Goal: Find specific page/section: Find specific page/section

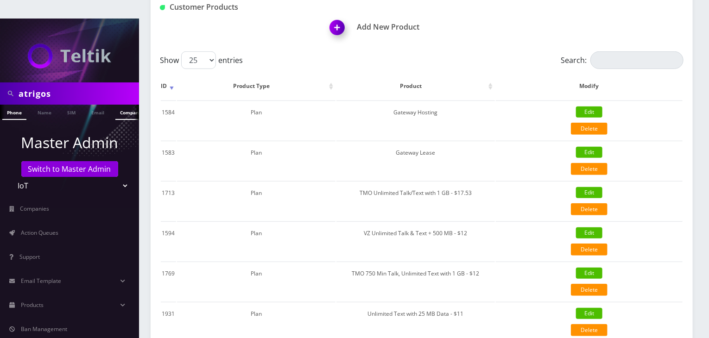
click at [119, 105] on link "Company" at bounding box center [130, 112] width 31 height 15
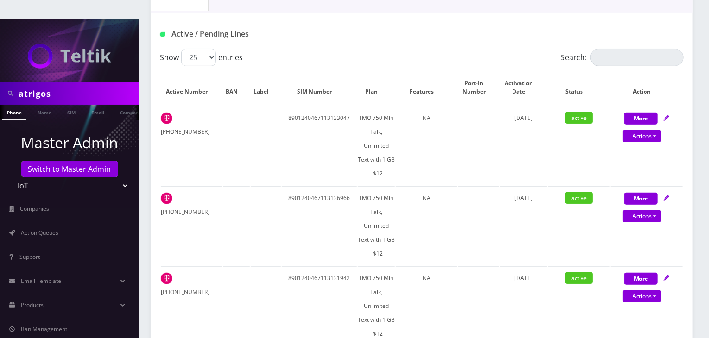
scroll to position [139, 0]
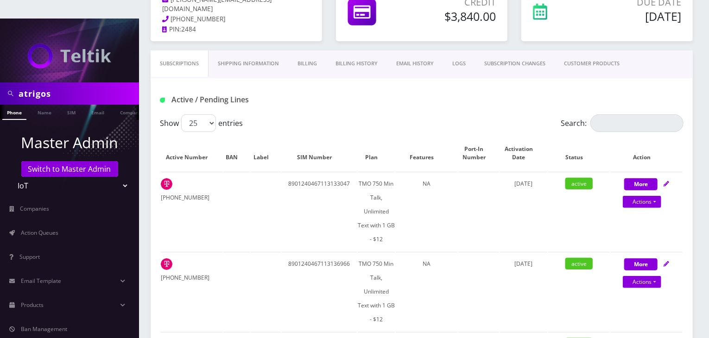
click at [572, 50] on link "CUSTOMER PRODUCTS" at bounding box center [591, 63] width 74 height 26
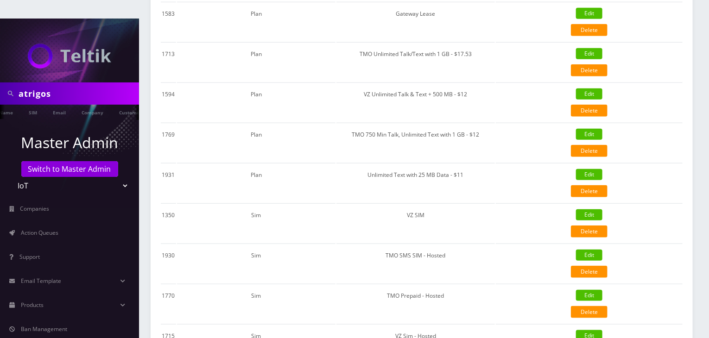
scroll to position [0, 43]
click at [107, 105] on ul "Phone Name SIM Email Company Customer" at bounding box center [69, 112] width 139 height 15
click at [80, 105] on link "Company" at bounding box center [87, 112] width 31 height 15
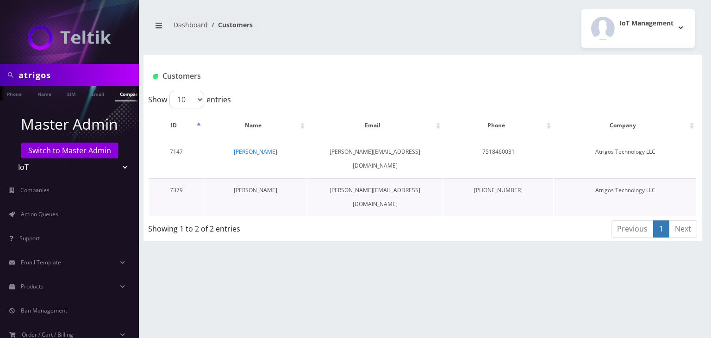
click at [262, 186] on link "[PERSON_NAME]" at bounding box center [256, 190] width 44 height 8
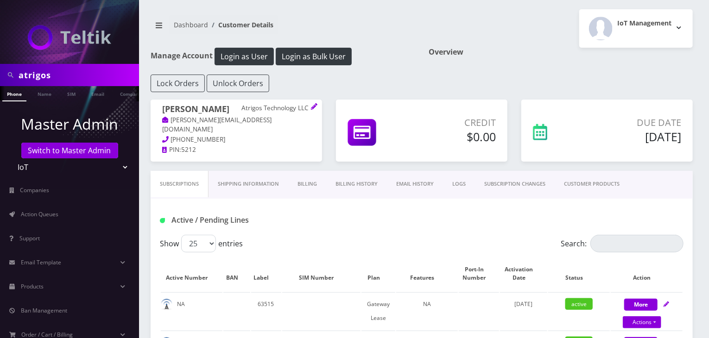
click at [582, 182] on link "CUSTOMER PRODUCTS" at bounding box center [591, 184] width 74 height 26
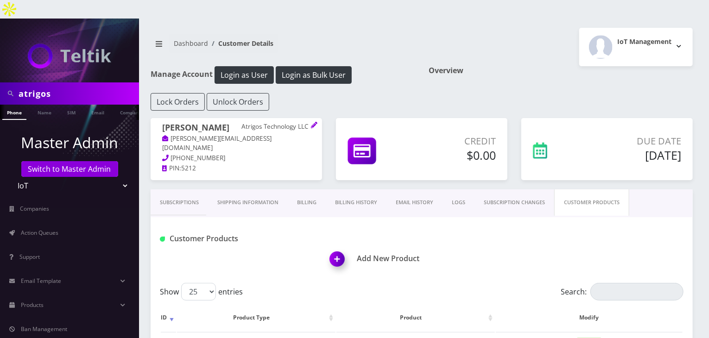
click at [173, 189] on link "Subscriptions" at bounding box center [179, 202] width 57 height 26
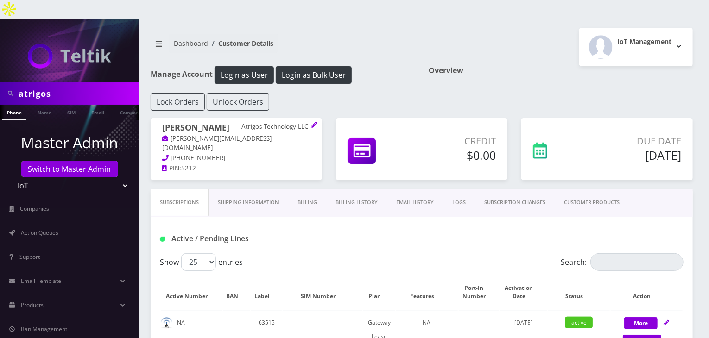
click at [594, 193] on link "CUSTOMER PRODUCTS" at bounding box center [591, 202] width 74 height 26
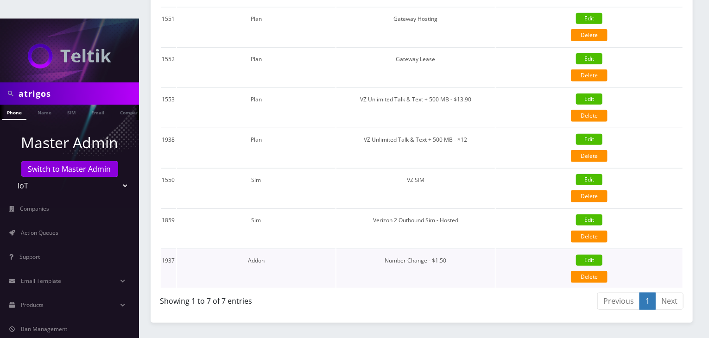
scroll to position [333, 0]
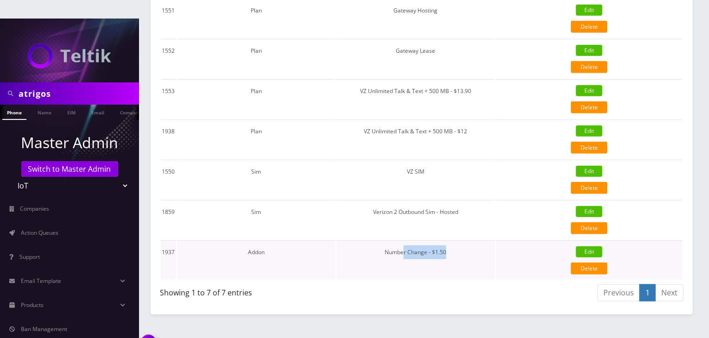
drag, startPoint x: 448, startPoint y: 230, endPoint x: 409, endPoint y: 253, distance: 44.6
click at [408, 247] on td "Number Change - $1.50" at bounding box center [415, 259] width 158 height 39
click at [425, 283] on div "Previous 1 Next" at bounding box center [552, 294] width 262 height 22
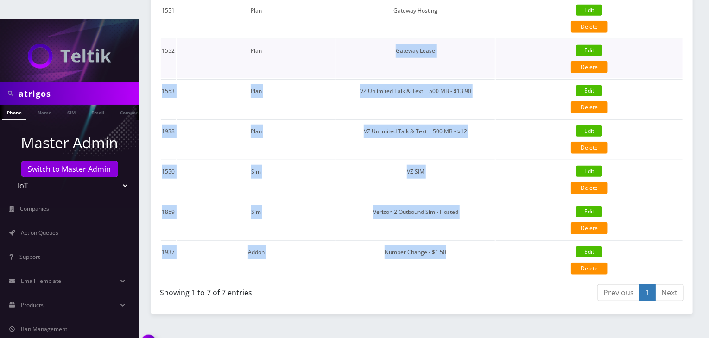
drag, startPoint x: 455, startPoint y: 234, endPoint x: 299, endPoint y: 48, distance: 242.9
click at [288, 45] on tbody "1551 Plan Gateway Hosting Edit Delete {"id":1551,"customer_id":7379,"product_ty…" at bounding box center [421, 139] width 521 height 281
click at [335, 79] on td "Plan" at bounding box center [256, 98] width 158 height 39
drag, startPoint x: 459, startPoint y: 233, endPoint x: 161, endPoint y: 26, distance: 362.8
click at [161, 26] on tbody "1551 Plan Gateway Hosting Edit Delete {"id":1551,"customer_id":7379,"product_ty…" at bounding box center [421, 139] width 521 height 281
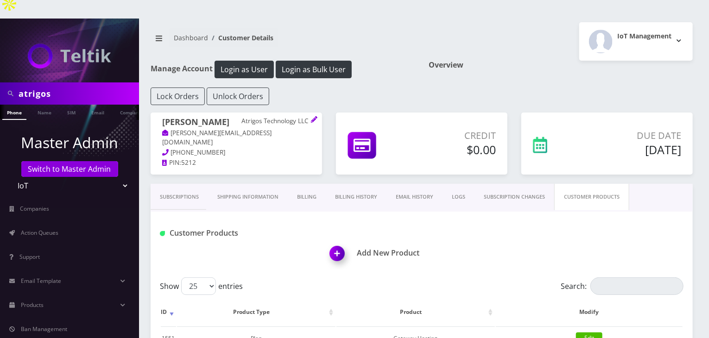
scroll to position [0, 0]
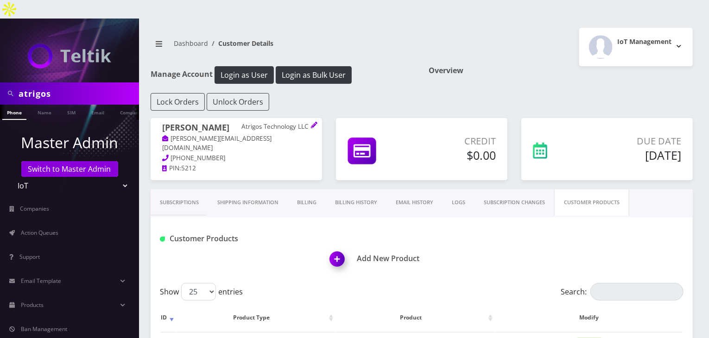
click at [163, 193] on link "Subscriptions" at bounding box center [179, 202] width 57 height 26
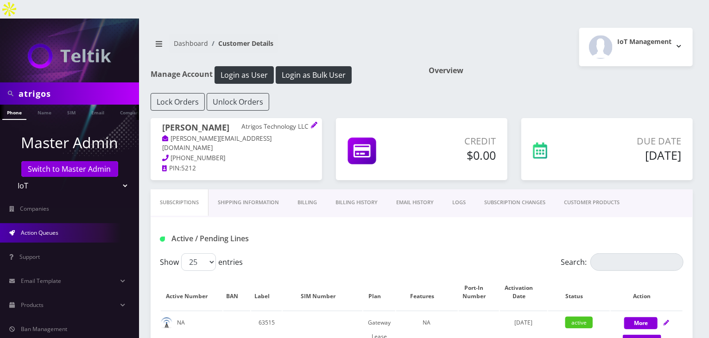
click at [49, 229] on span "Action Queues" at bounding box center [40, 233] width 38 height 8
